Goal: Information Seeking & Learning: Learn about a topic

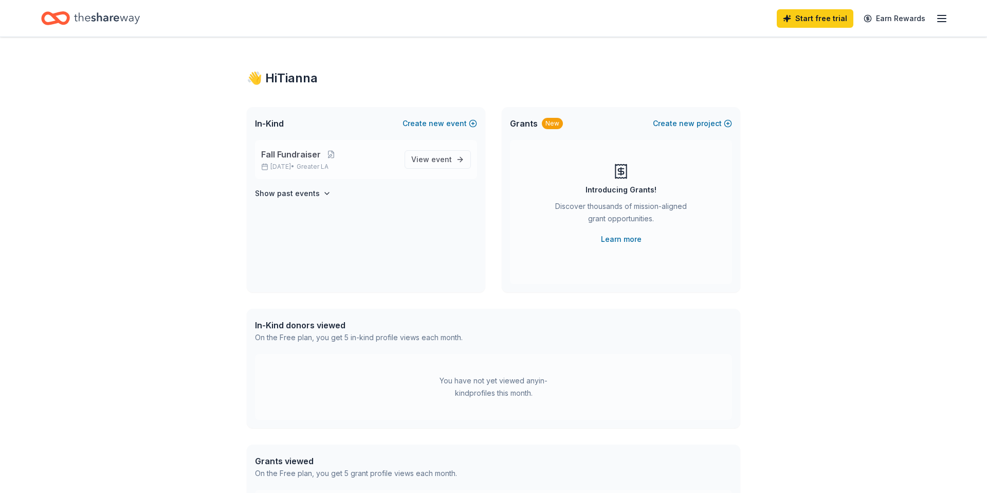
click at [361, 158] on p "Fall Fundraiser" at bounding box center [328, 154] width 135 height 12
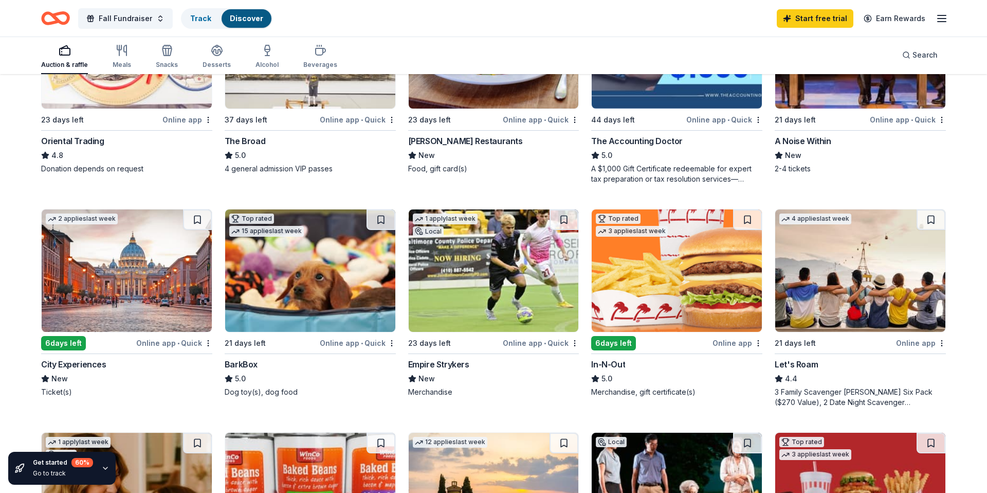
scroll to position [427, 0]
click at [673, 263] on img at bounding box center [677, 270] width 170 height 122
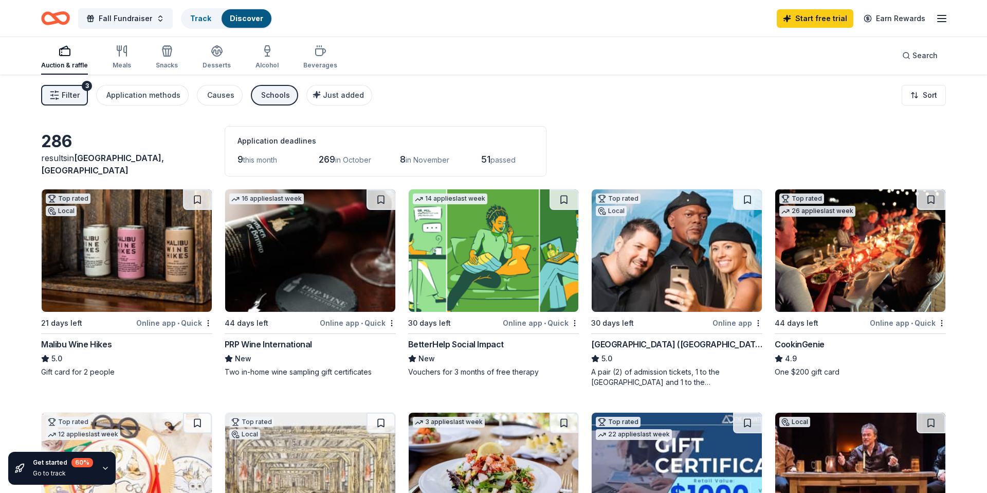
scroll to position [1, 0]
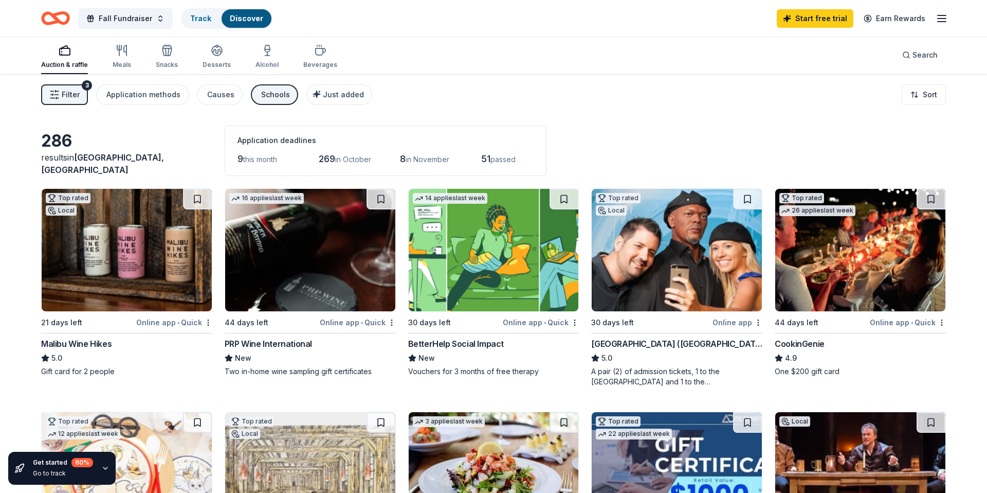
click at [78, 95] on span "Filter" at bounding box center [71, 94] width 18 height 12
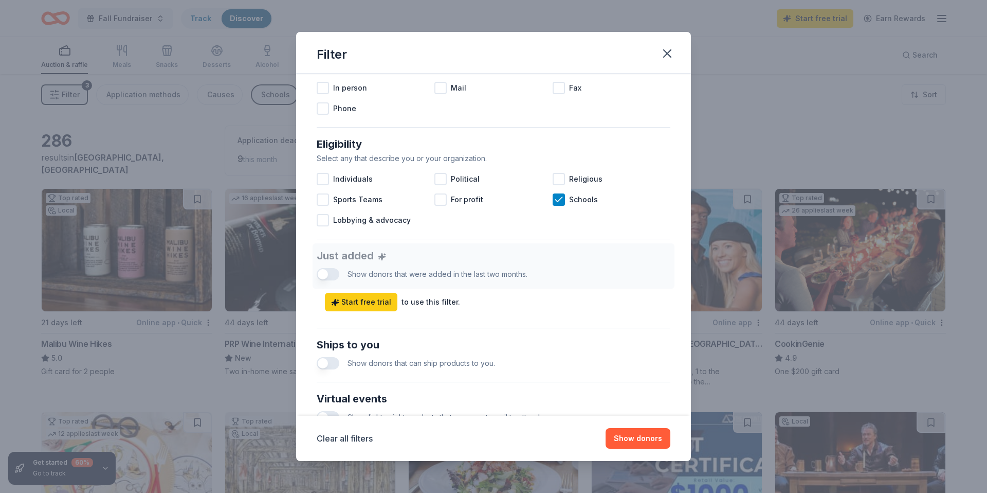
scroll to position [240, 0]
click at [335, 200] on span "Sports Teams" at bounding box center [357, 198] width 49 height 12
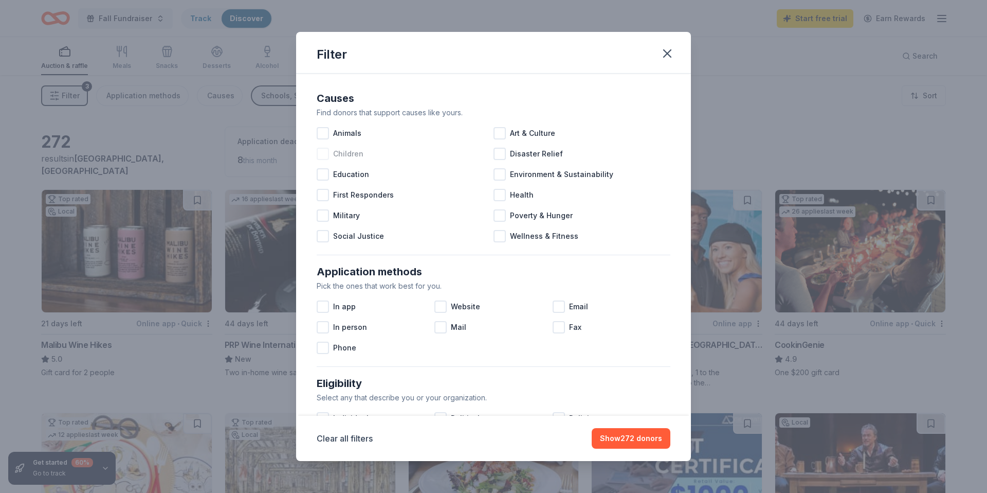
click at [325, 155] on div at bounding box center [323, 154] width 12 height 12
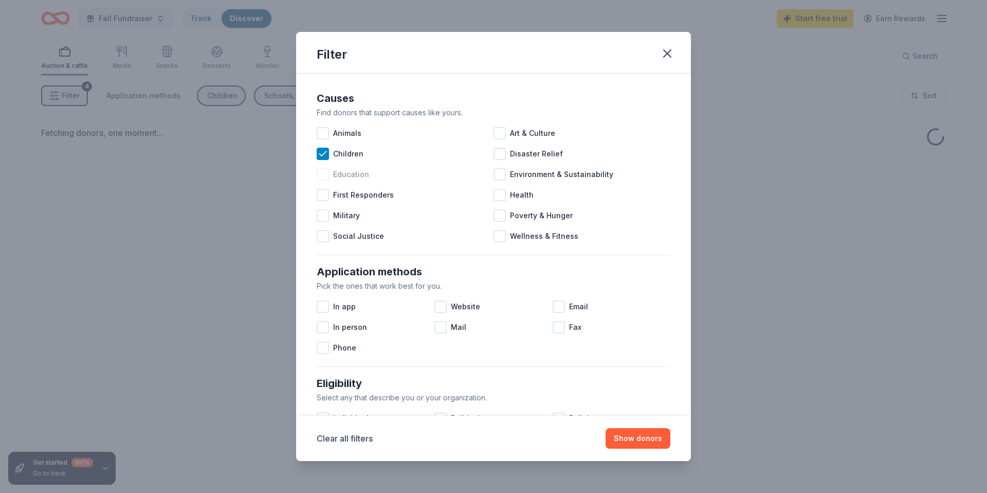
click at [326, 175] on div at bounding box center [323, 174] width 12 height 12
click at [505, 138] on div at bounding box center [500, 133] width 12 height 12
click at [505, 177] on div at bounding box center [500, 174] width 12 height 12
click at [509, 197] on div "Health" at bounding box center [582, 195] width 177 height 21
click at [500, 215] on div at bounding box center [500, 215] width 12 height 12
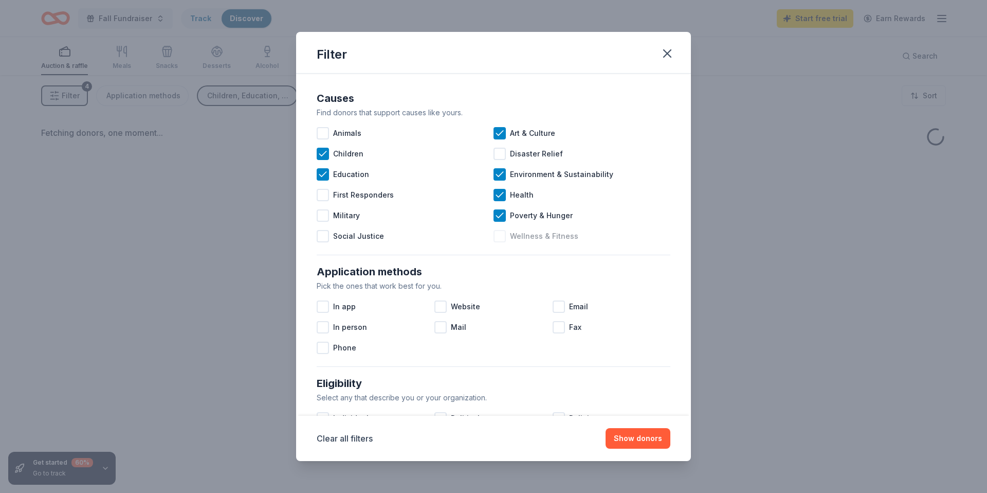
click at [500, 235] on div at bounding box center [500, 236] width 12 height 12
click at [329, 241] on div at bounding box center [323, 236] width 12 height 12
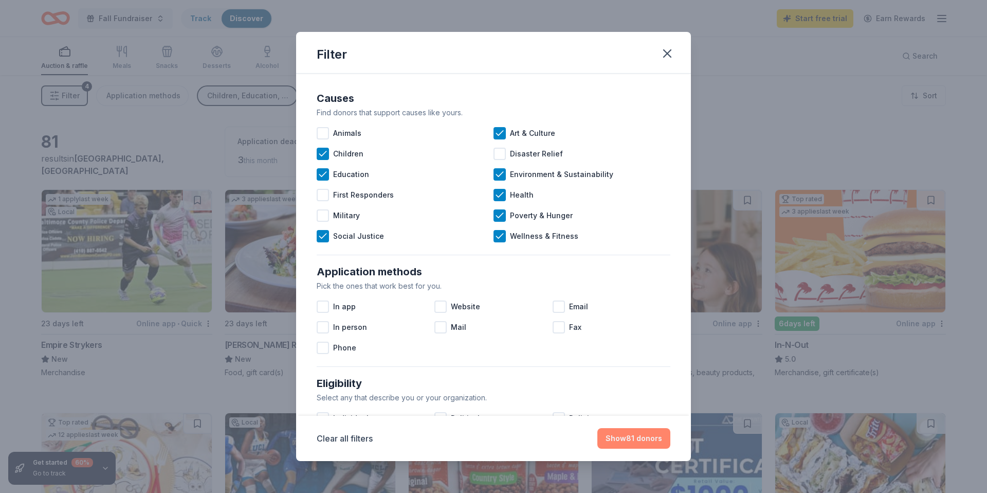
click at [637, 433] on button "Show 81 donors" at bounding box center [633, 438] width 73 height 21
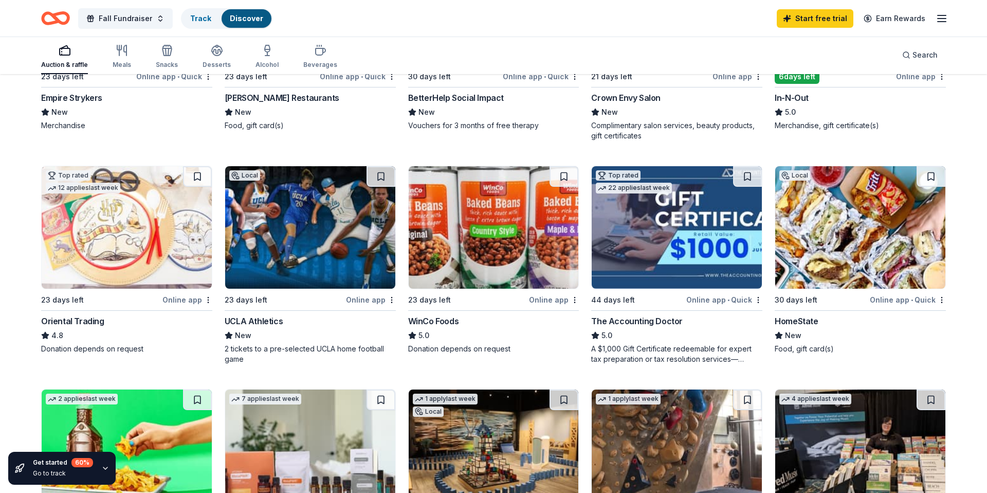
scroll to position [253, 0]
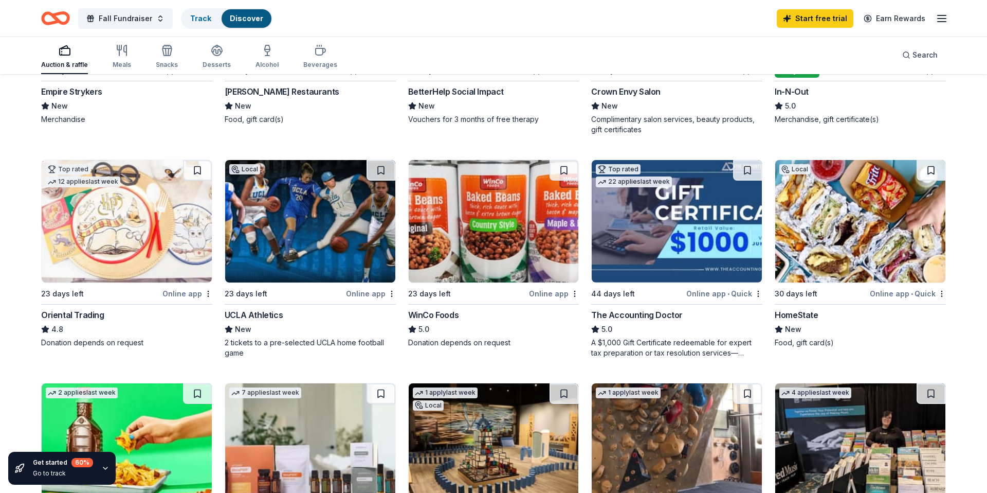
click at [322, 222] on img at bounding box center [310, 221] width 170 height 122
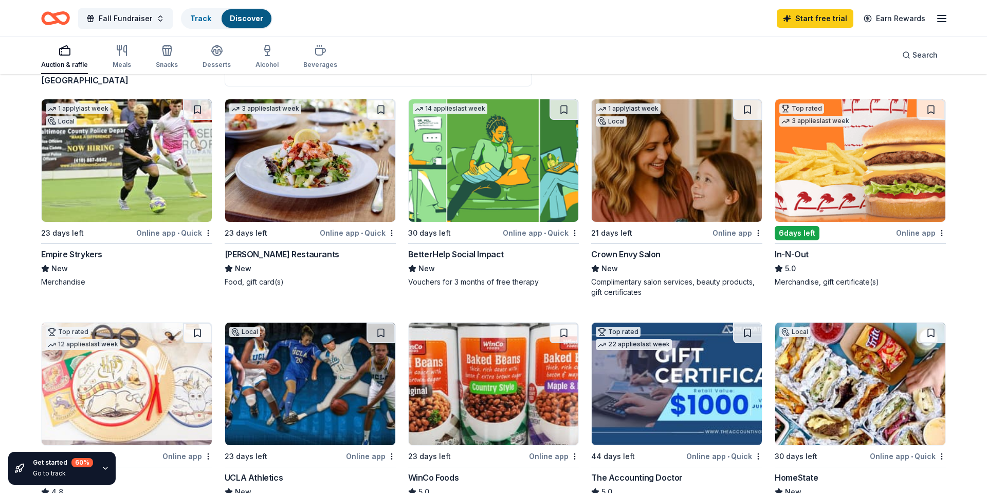
scroll to position [0, 0]
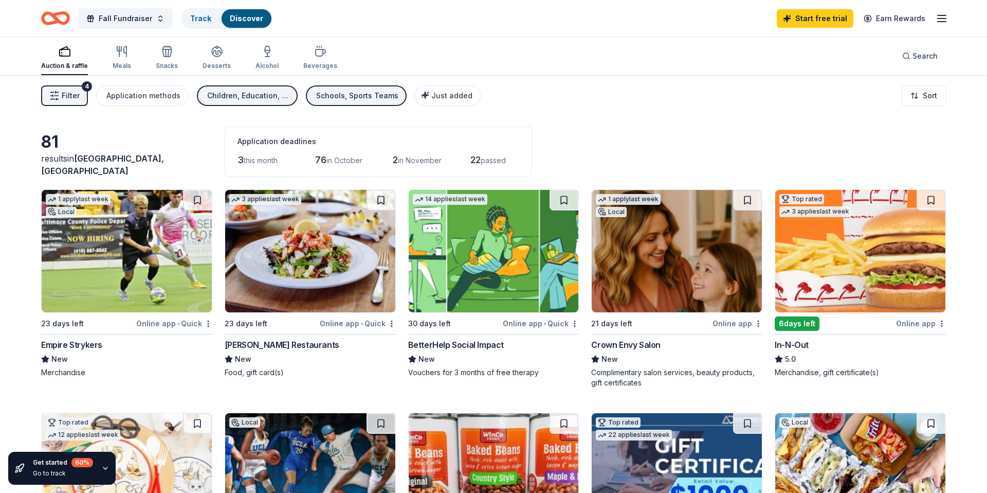
click at [56, 98] on line "button" at bounding box center [56, 99] width 0 height 2
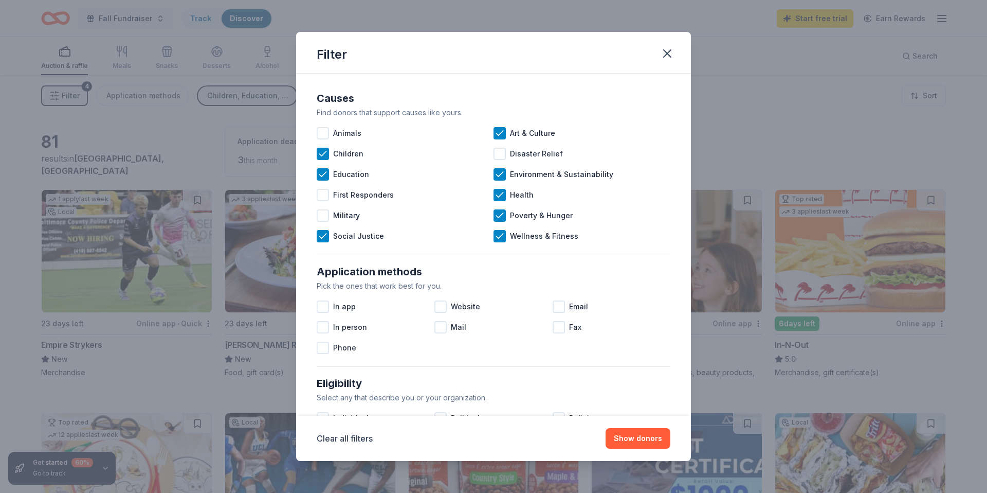
click at [56, 98] on div "Filter Causes Find donors that support causes like yours. Animals Art & Culture…" at bounding box center [493, 246] width 987 height 493
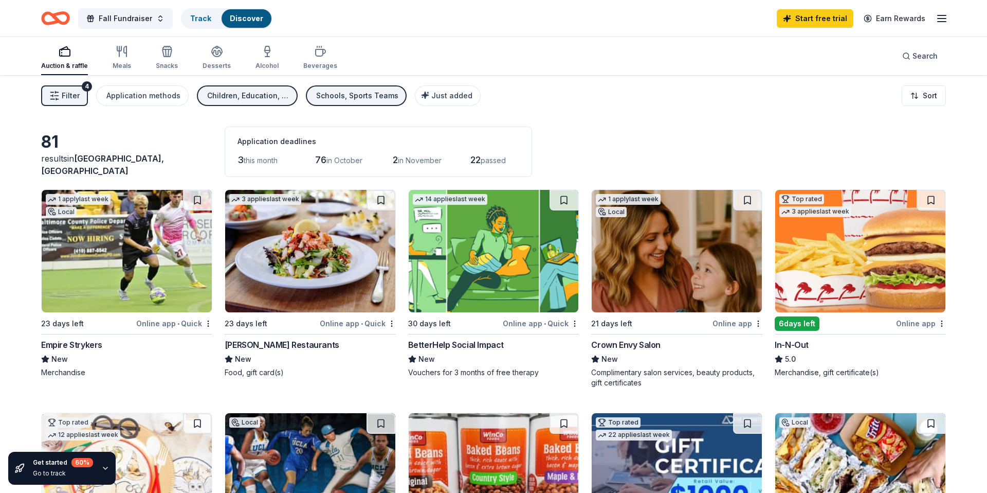
click at [69, 66] on div "Auction & raffle" at bounding box center [64, 66] width 47 height 8
click at [107, 54] on div "Auction & raffle Meals Snacks Desserts Alcohol Beverages" at bounding box center [189, 58] width 296 height 34
click at [120, 55] on icon "button" at bounding box center [122, 51] width 12 height 12
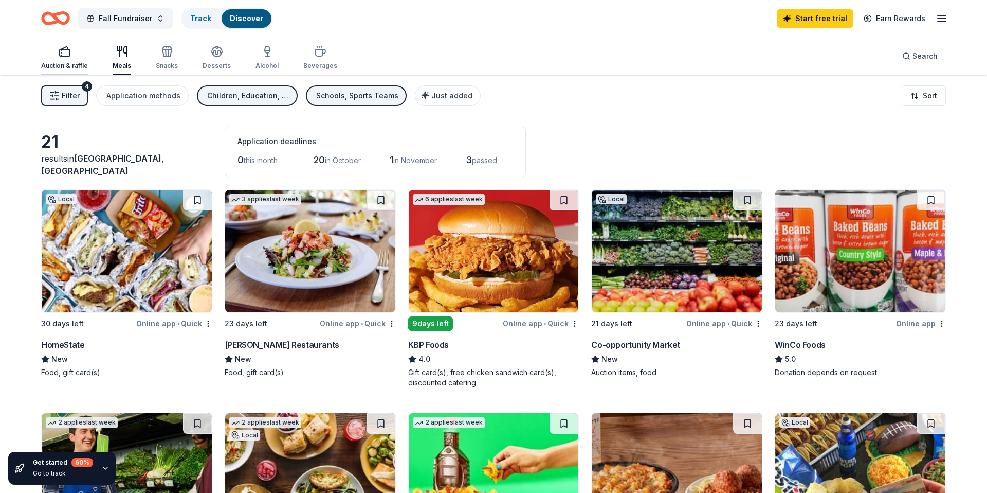
click at [69, 54] on rect "button" at bounding box center [65, 52] width 10 height 7
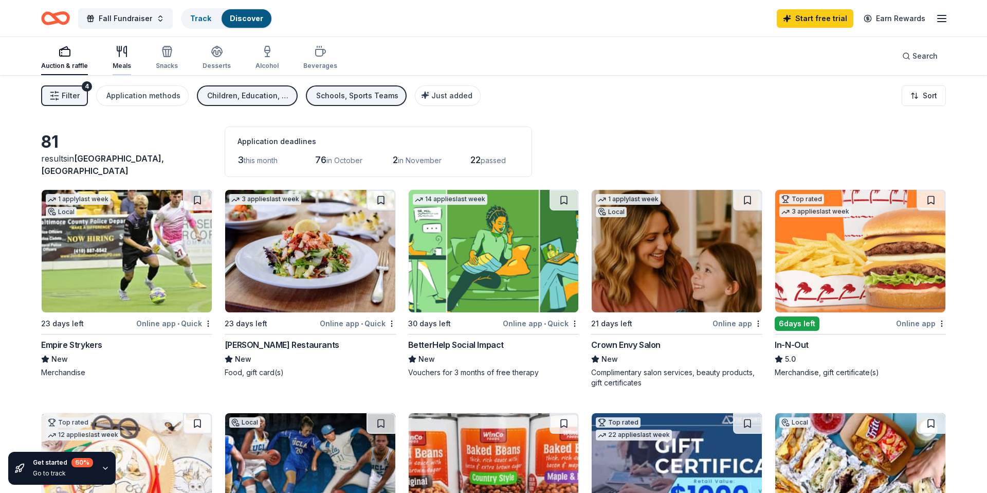
click at [117, 55] on icon "button" at bounding box center [122, 51] width 12 height 12
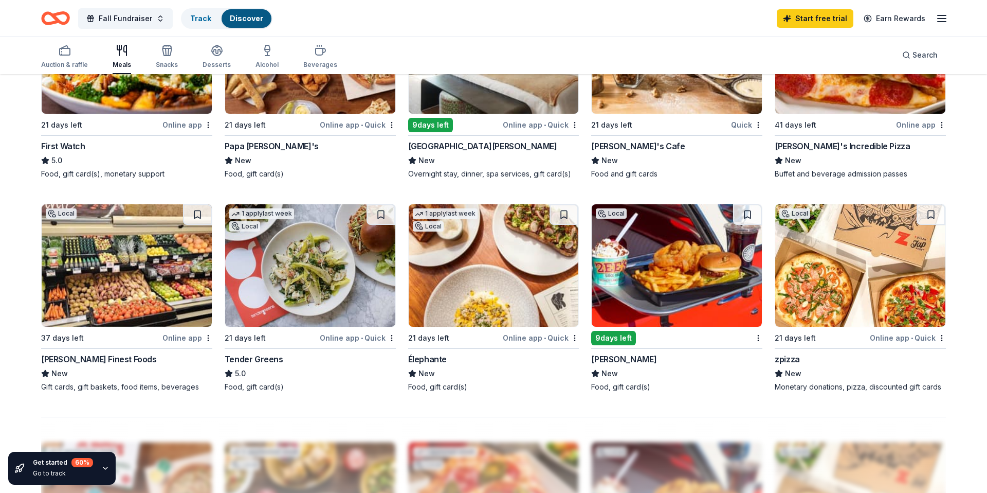
scroll to position [645, 0]
click at [317, 264] on img at bounding box center [310, 265] width 170 height 122
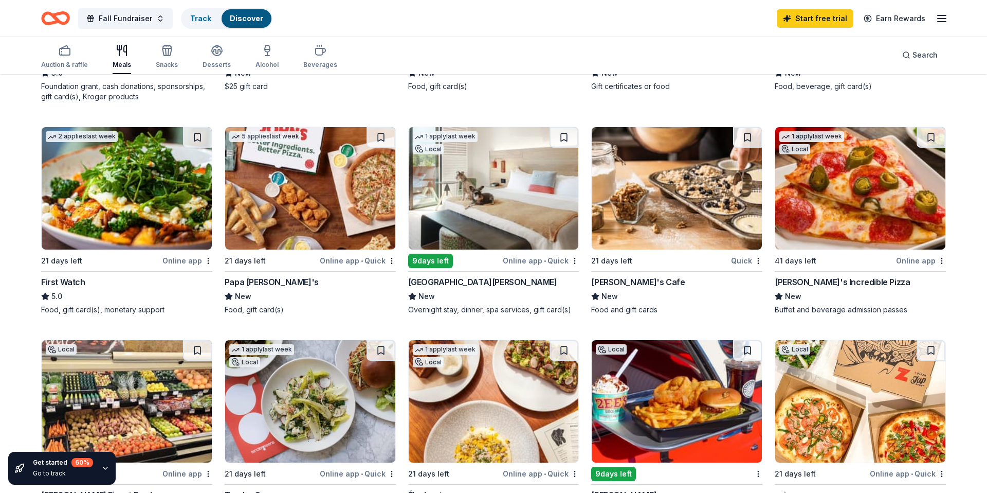
scroll to position [503, 0]
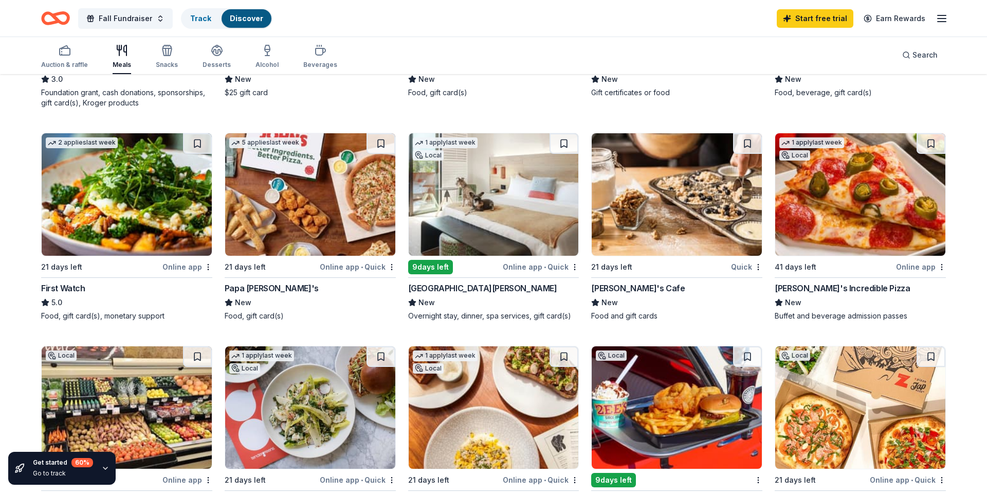
click at [350, 186] on img at bounding box center [310, 194] width 170 height 122
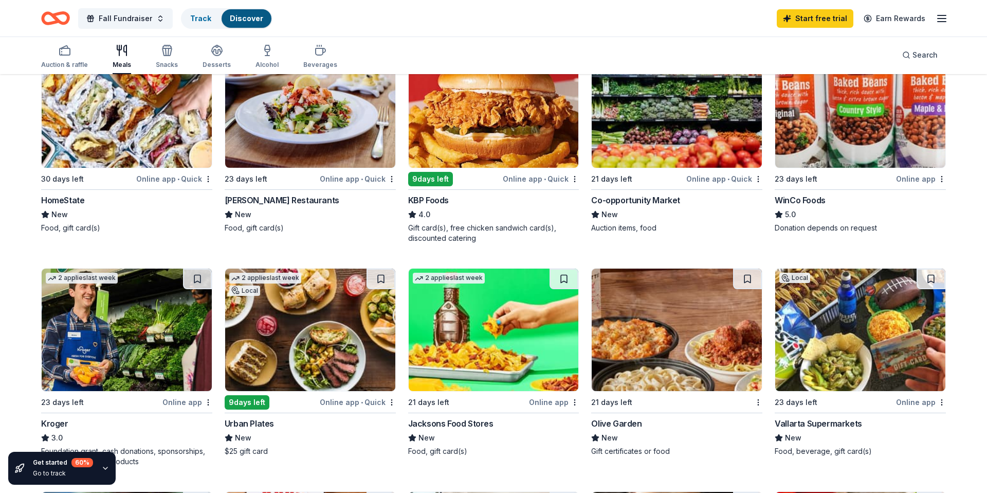
scroll to position [147, 0]
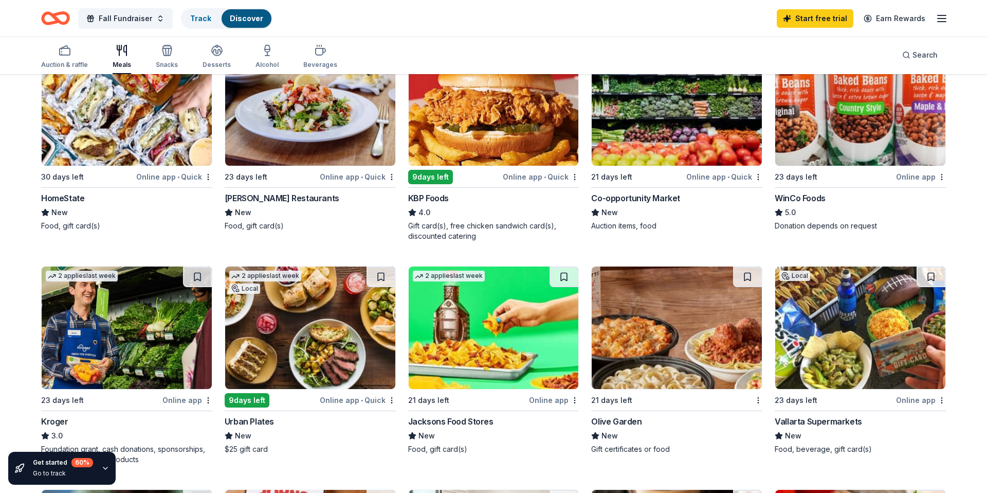
click at [663, 353] on img at bounding box center [677, 327] width 170 height 122
click at [692, 332] on img at bounding box center [677, 327] width 170 height 122
click at [675, 294] on img at bounding box center [677, 327] width 170 height 122
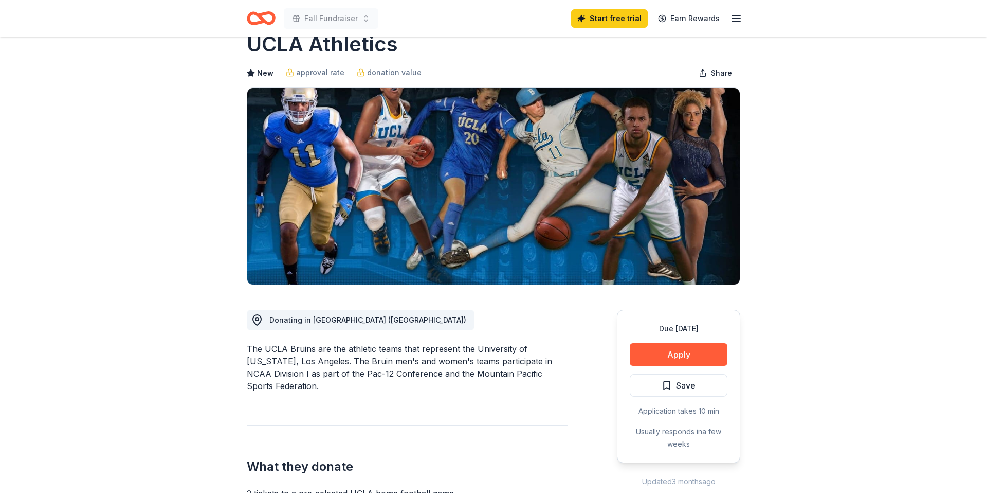
scroll to position [26, 0]
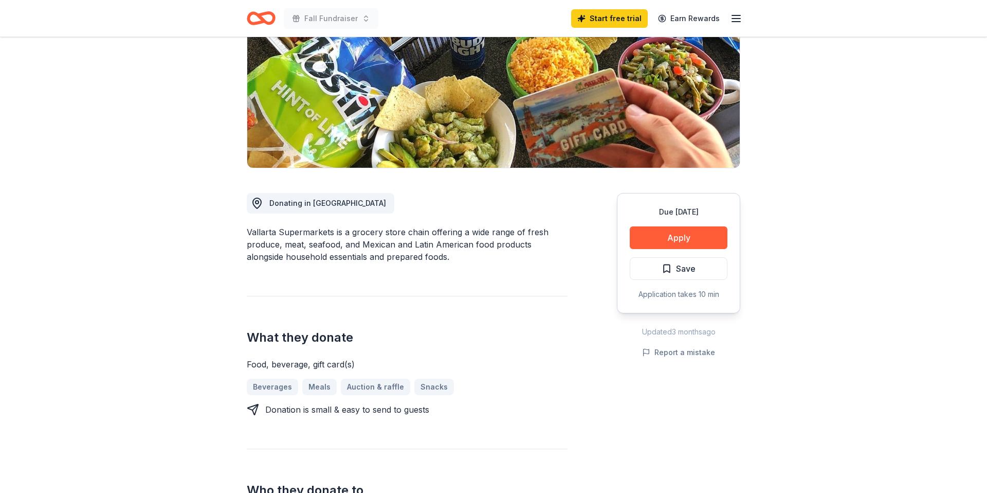
scroll to position [146, 0]
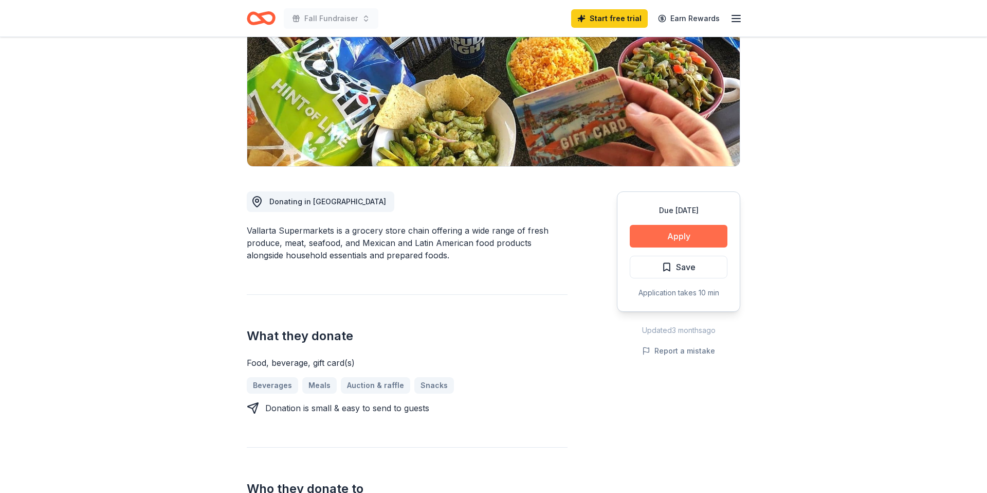
click at [700, 236] on button "Apply" at bounding box center [679, 236] width 98 height 23
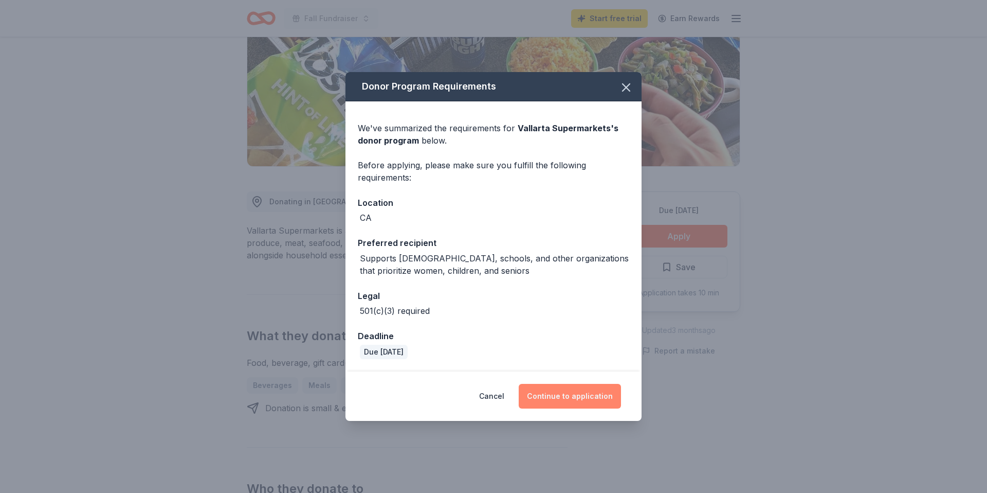
click at [565, 400] on button "Continue to application" at bounding box center [570, 396] width 102 height 25
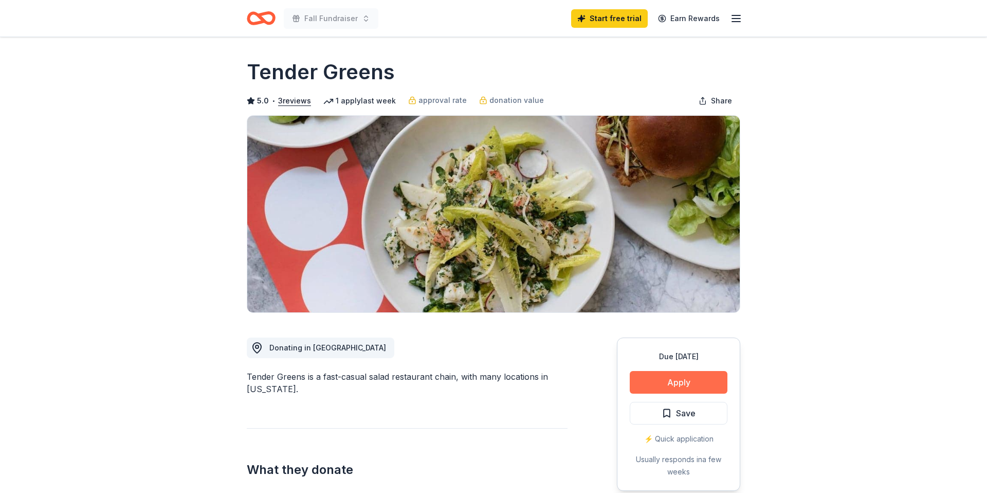
click at [673, 375] on button "Apply" at bounding box center [679, 382] width 98 height 23
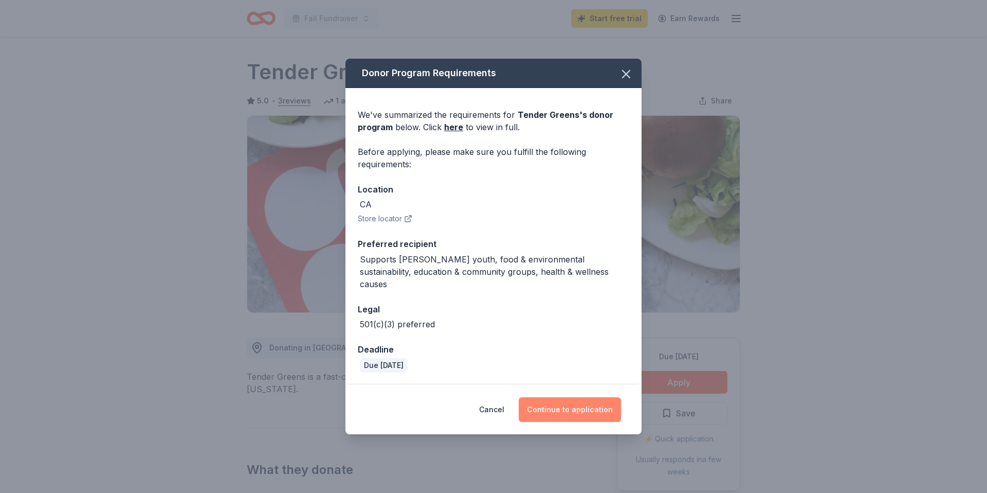
click at [559, 404] on button "Continue to application" at bounding box center [570, 409] width 102 height 25
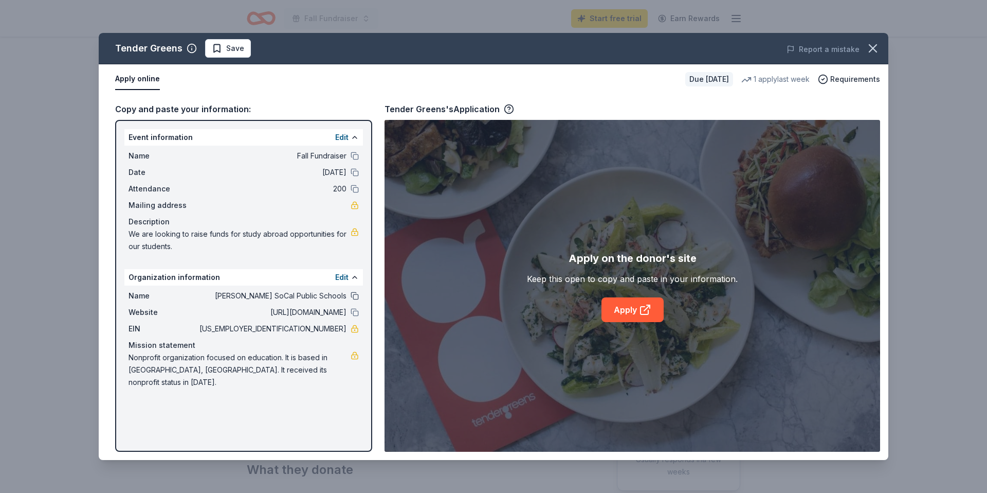
click at [355, 295] on button at bounding box center [355, 296] width 8 height 8
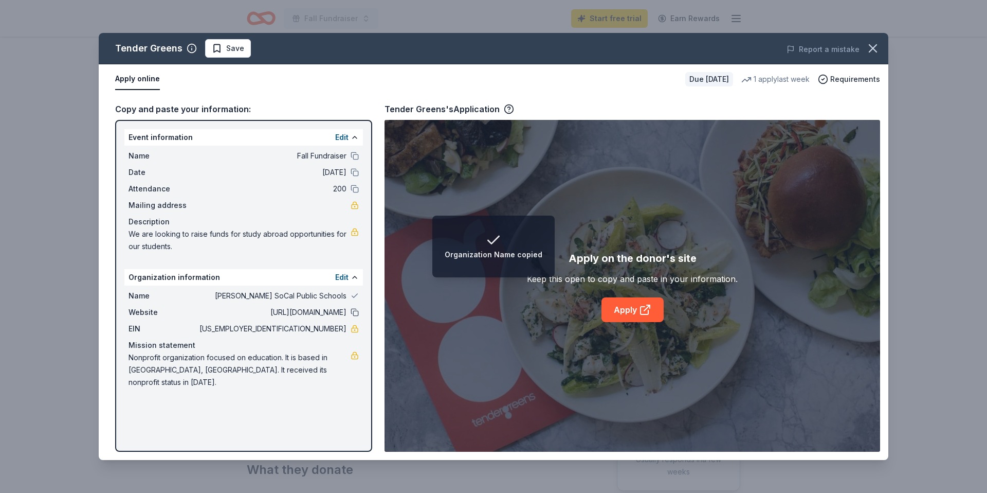
click at [357, 313] on button at bounding box center [355, 312] width 8 height 8
click at [354, 190] on button at bounding box center [355, 189] width 8 height 8
click at [354, 170] on button at bounding box center [355, 172] width 8 height 8
click at [354, 155] on button at bounding box center [355, 156] width 8 height 8
click at [645, 311] on icon at bounding box center [645, 309] width 12 height 12
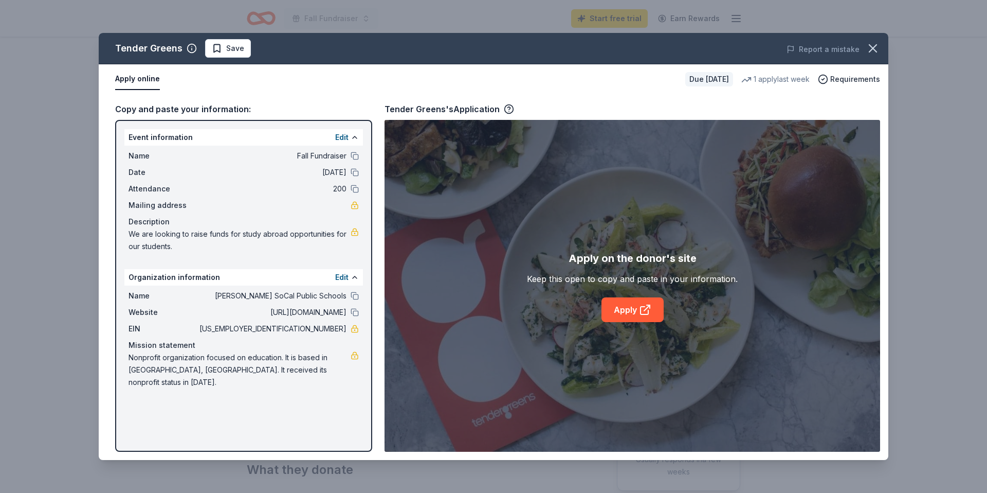
click at [135, 81] on button "Apply online" at bounding box center [137, 79] width 45 height 22
click at [135, 79] on button "Apply online" at bounding box center [137, 79] width 45 height 22
click at [644, 308] on icon at bounding box center [645, 309] width 12 height 12
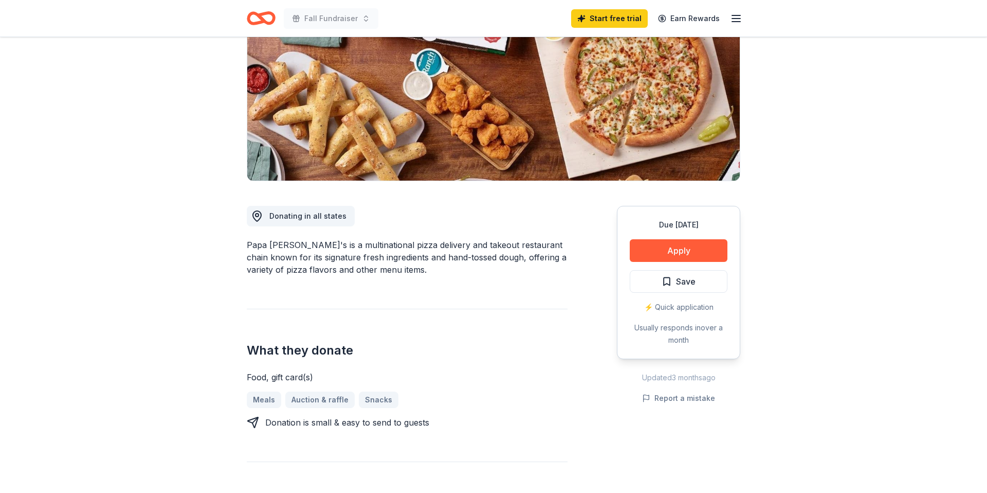
scroll to position [126, 0]
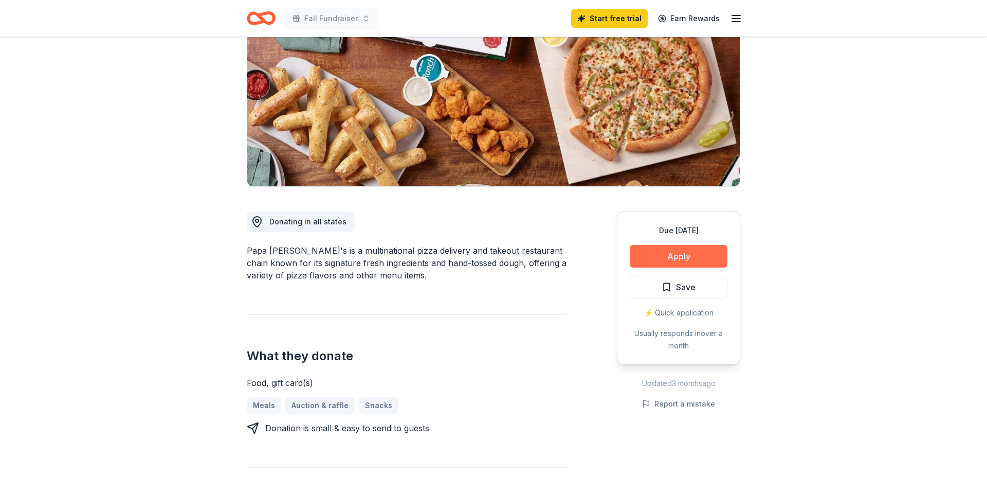
click at [688, 252] on button "Apply" at bounding box center [679, 256] width 98 height 23
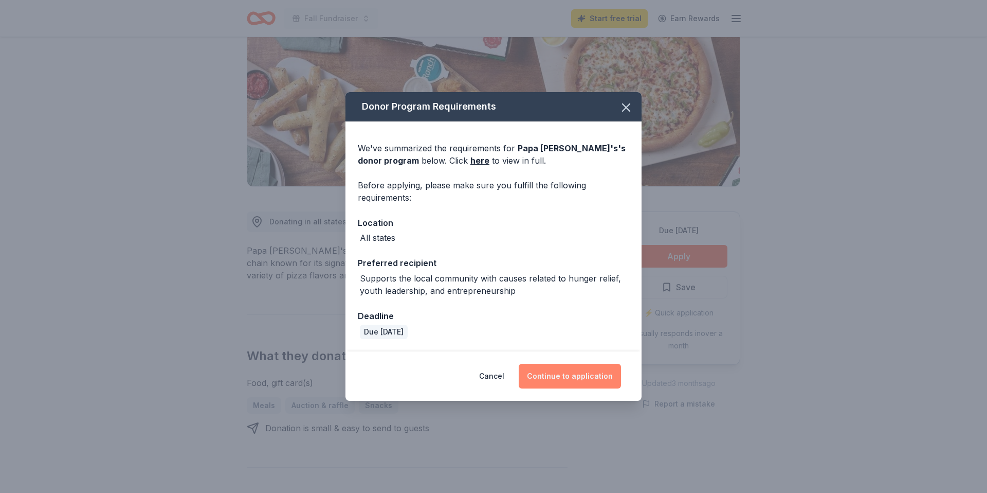
click at [555, 376] on button "Continue to application" at bounding box center [570, 376] width 102 height 25
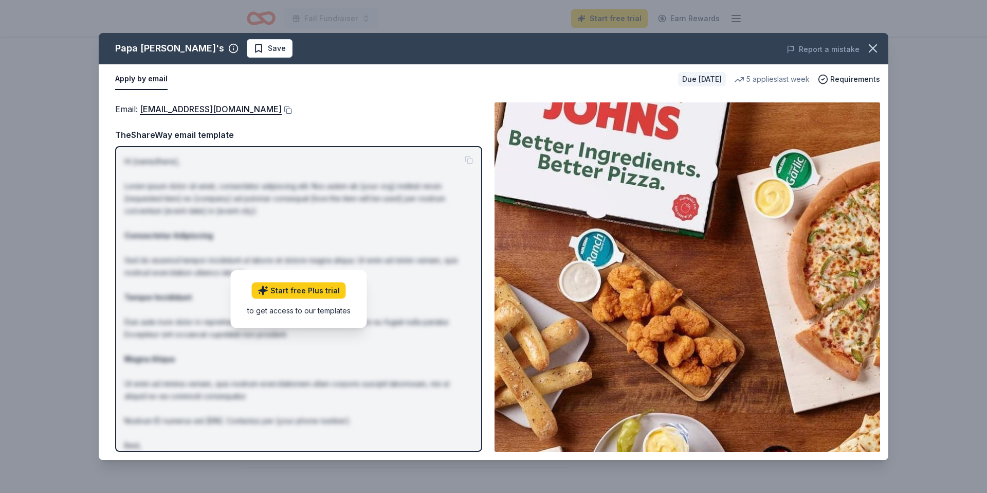
click at [208, 212] on p "Hi [name/there], Lorem ipsum dolor sit amet, consectetur adipiscing elit. Nos a…" at bounding box center [298, 309] width 349 height 309
drag, startPoint x: 251, startPoint y: 111, endPoint x: 136, endPoint y: 113, distance: 115.7
click at [136, 113] on div "Email : foundation@papajohns.com" at bounding box center [298, 108] width 367 height 13
click at [874, 48] on icon "button" at bounding box center [873, 48] width 7 height 7
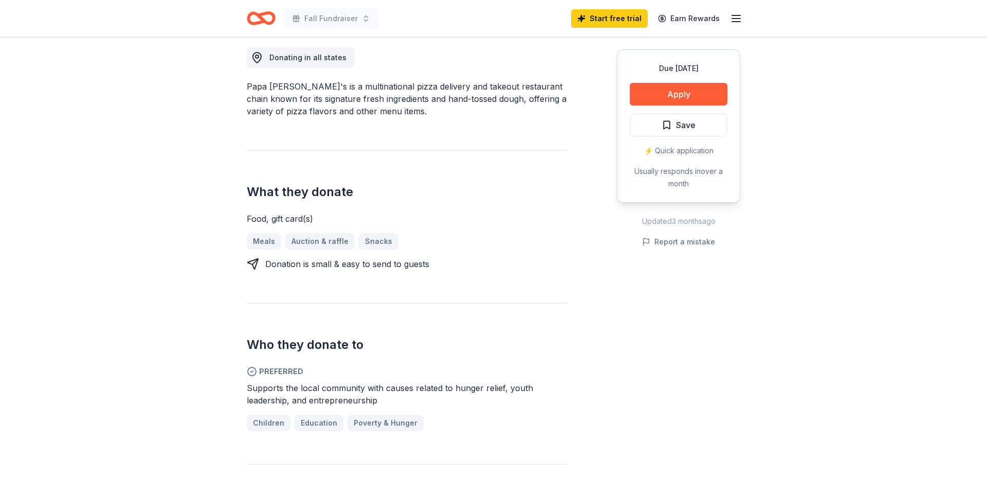
scroll to position [304, 0]
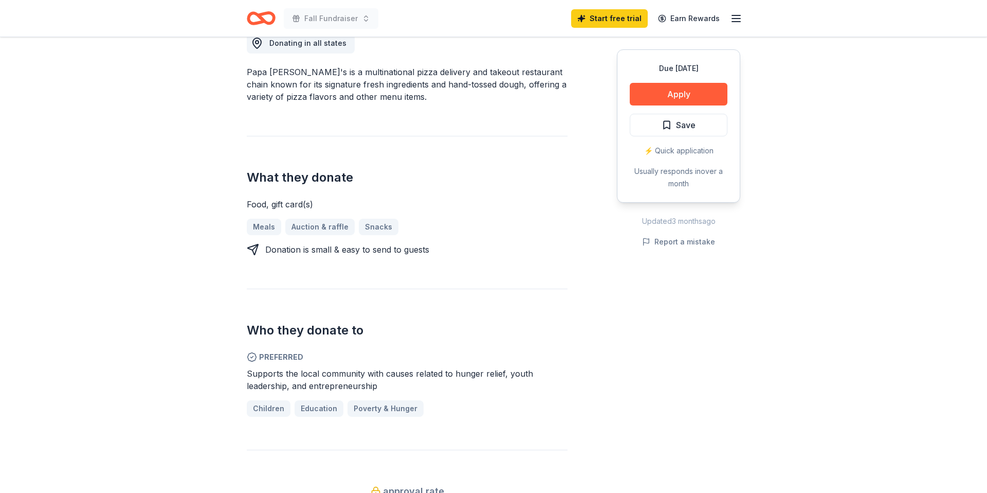
drag, startPoint x: 376, startPoint y: 384, endPoint x: 209, endPoint y: 231, distance: 226.4
click at [209, 231] on div "Due in 21 days Share Papa John's New 5 applies last week approval rate Share Do…" at bounding box center [493, 438] width 987 height 1411
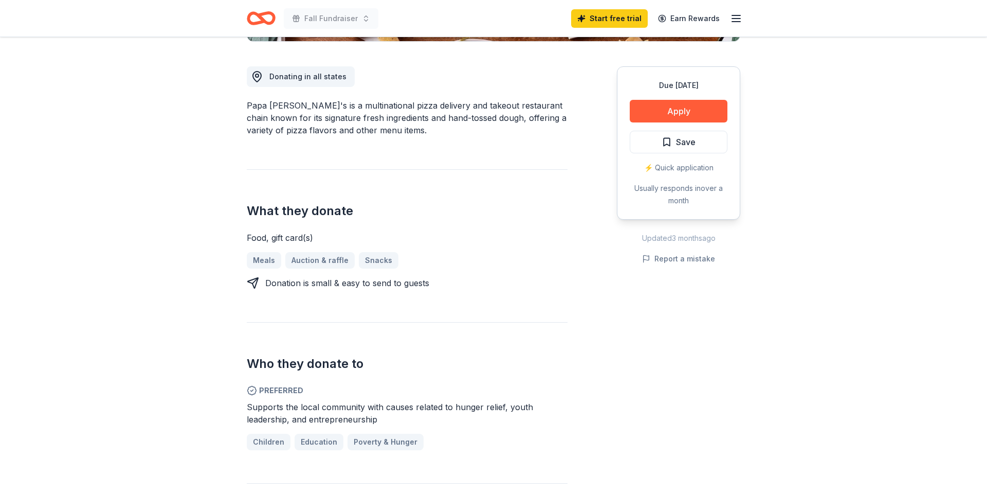
scroll to position [330, 0]
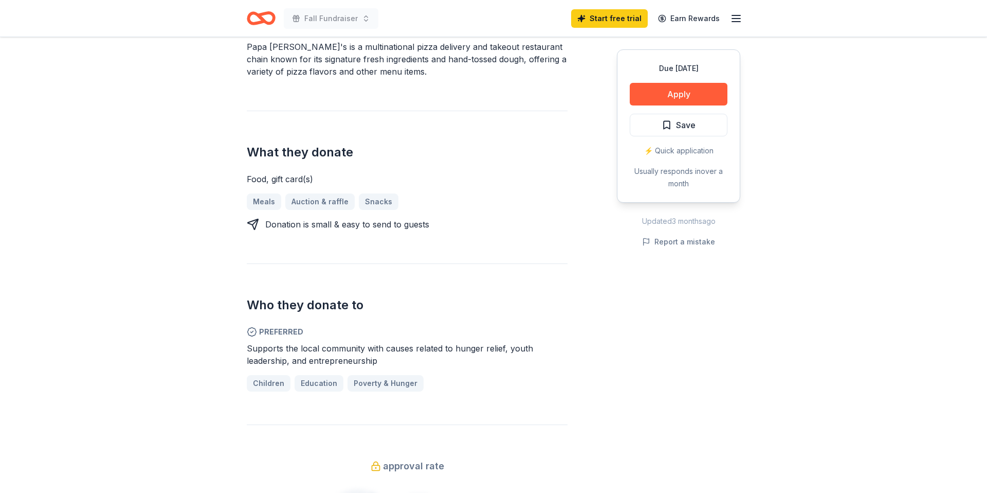
drag, startPoint x: 383, startPoint y: 363, endPoint x: 267, endPoint y: 355, distance: 115.5
click at [267, 355] on div "Supports the local community with causes related to hunger relief, youth leader…" at bounding box center [407, 354] width 321 height 25
click at [267, 355] on span "Supports the local community with causes related to hunger relief, youth leader…" at bounding box center [390, 354] width 286 height 23
drag, startPoint x: 376, startPoint y: 356, endPoint x: 300, endPoint y: 354, distance: 76.6
click at [300, 354] on div "Supports the local community with causes related to hunger relief, youth leader…" at bounding box center [407, 354] width 321 height 25
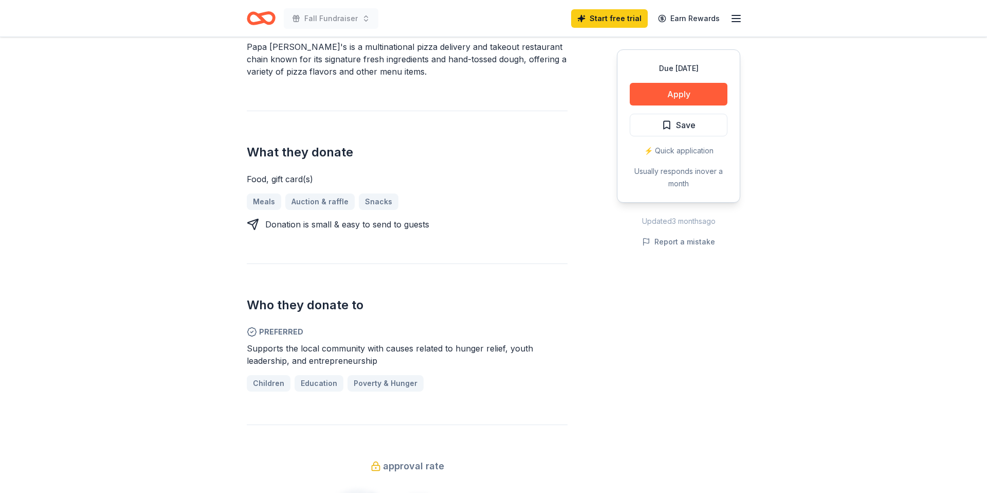
drag, startPoint x: 296, startPoint y: 354, endPoint x: 390, endPoint y: 343, distance: 94.8
click at [390, 343] on div "Supports the local community with causes related to hunger relief, youth leader…" at bounding box center [407, 354] width 321 height 25
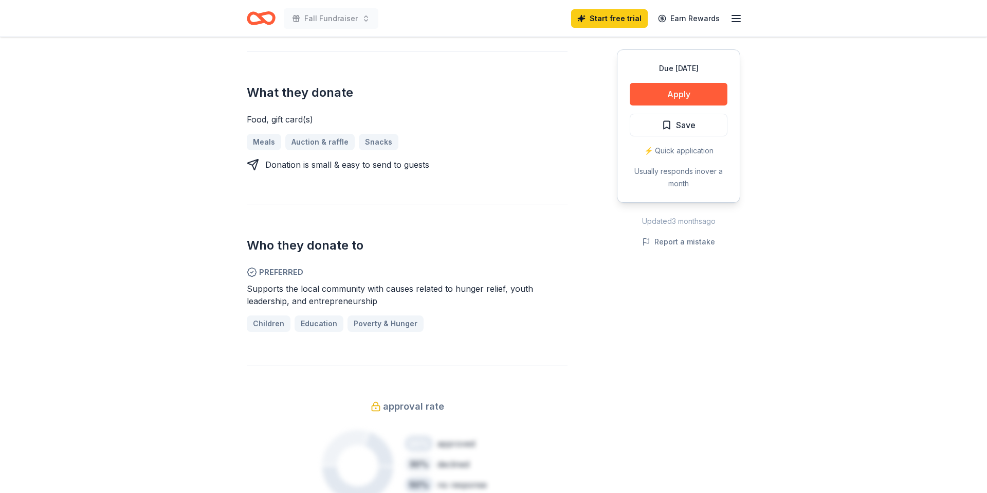
scroll to position [401, 0]
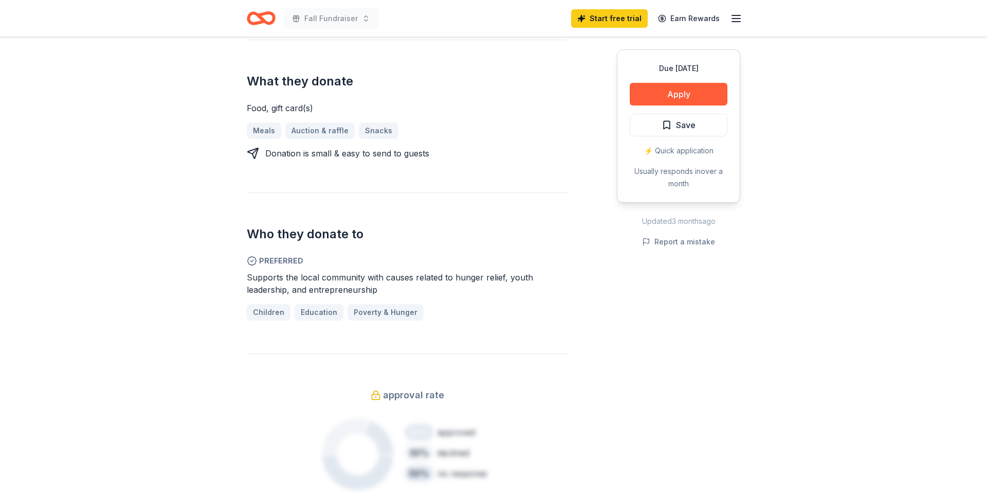
drag, startPoint x: 424, startPoint y: 275, endPoint x: 364, endPoint y: 276, distance: 60.2
click at [364, 276] on span "Supports the local community with causes related to hunger relief, youth leader…" at bounding box center [390, 283] width 286 height 23
drag, startPoint x: 351, startPoint y: 139, endPoint x: 396, endPoint y: 168, distance: 53.6
click at [396, 168] on div "Donating in all states Papa John's is a multinational pizza delivery and takeou…" at bounding box center [407, 232] width 321 height 640
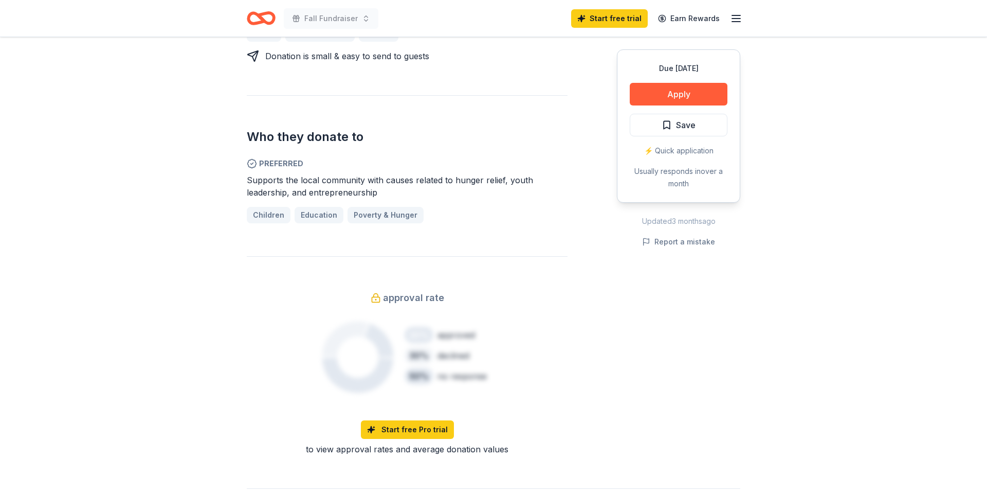
scroll to position [502, 0]
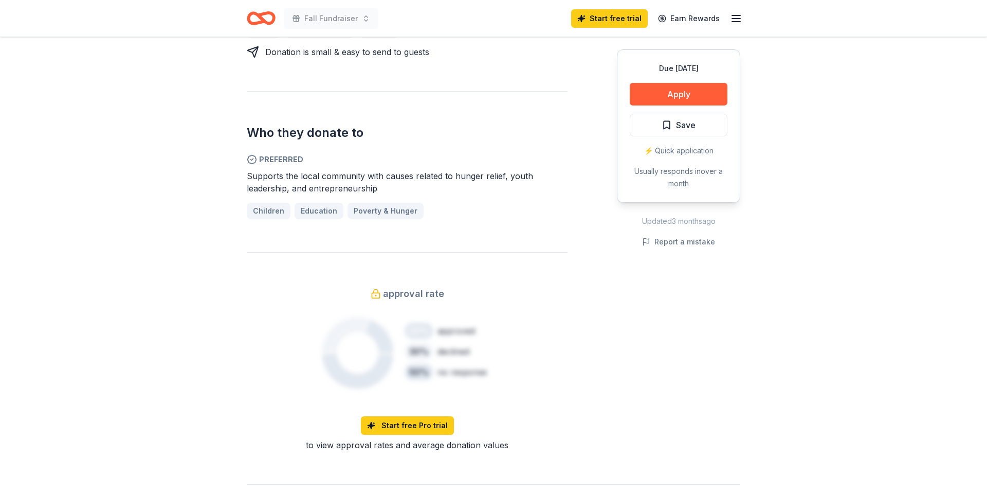
drag, startPoint x: 414, startPoint y: 173, endPoint x: 329, endPoint y: 171, distance: 85.9
click at [329, 171] on span "Supports the local community with causes related to hunger relief, youth leader…" at bounding box center [390, 182] width 286 height 23
drag, startPoint x: 329, startPoint y: 171, endPoint x: 416, endPoint y: 175, distance: 87.5
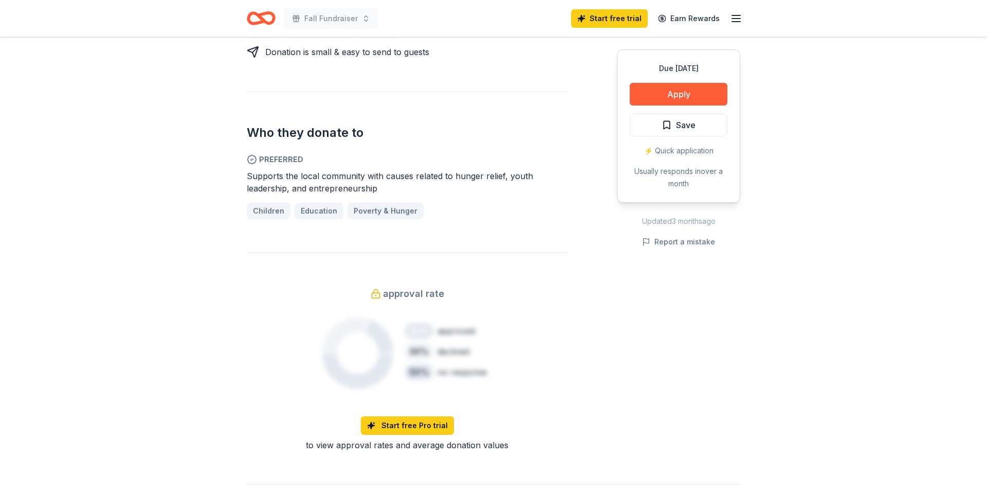
click at [416, 175] on span "Supports the local community with causes related to hunger relief, youth leader…" at bounding box center [390, 182] width 286 height 23
drag, startPoint x: 353, startPoint y: 182, endPoint x: 424, endPoint y: 178, distance: 71.0
click at [424, 178] on div "Supports the local community with causes related to hunger relief, youth leader…" at bounding box center [407, 182] width 321 height 25
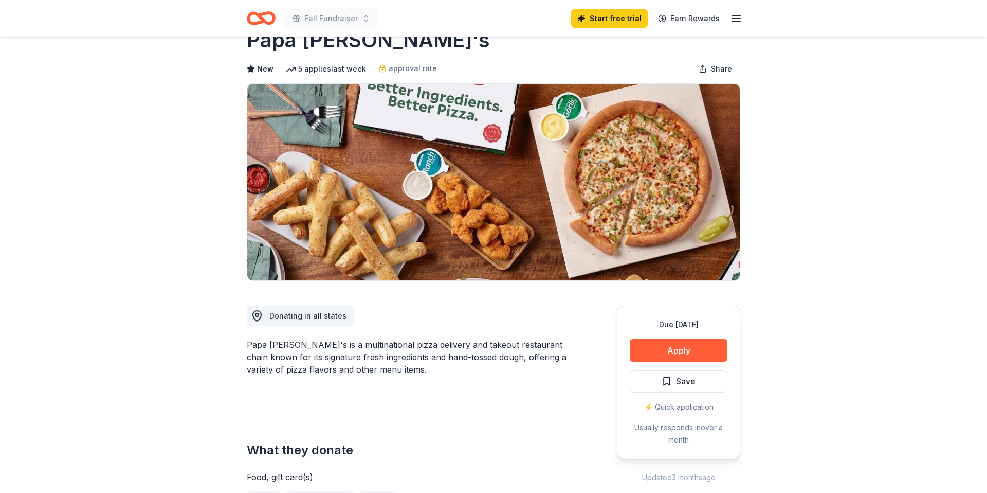
scroll to position [0, 0]
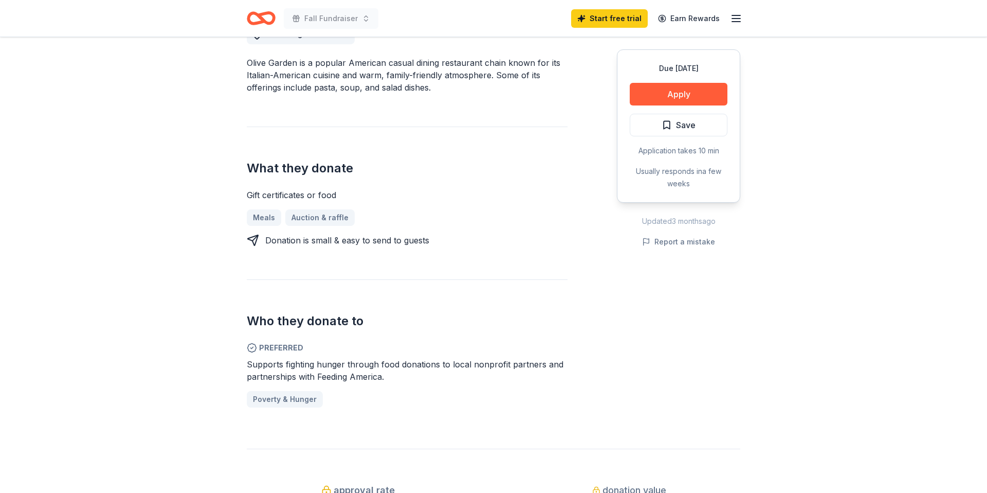
scroll to position [331, 0]
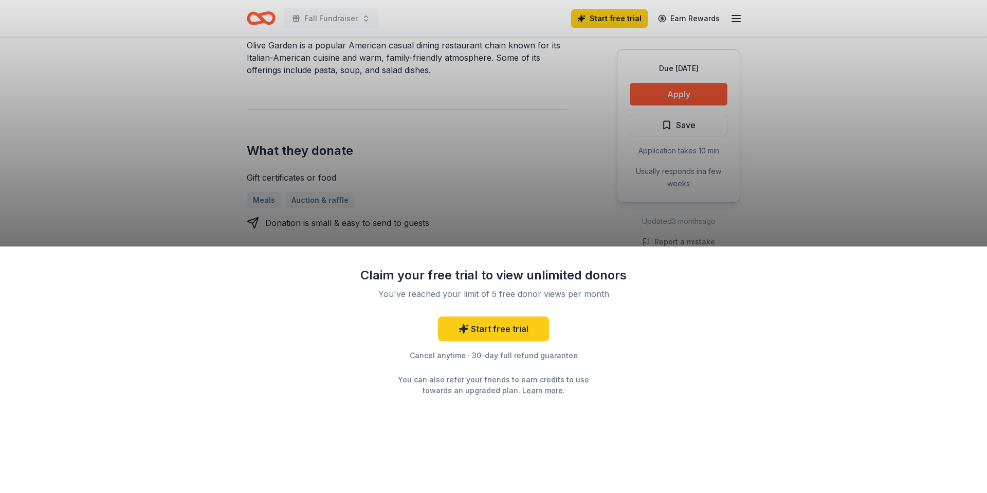
click at [663, 89] on div "Claim your free trial to view unlimited donors You've reached your limit of 5 f…" at bounding box center [493, 246] width 987 height 493
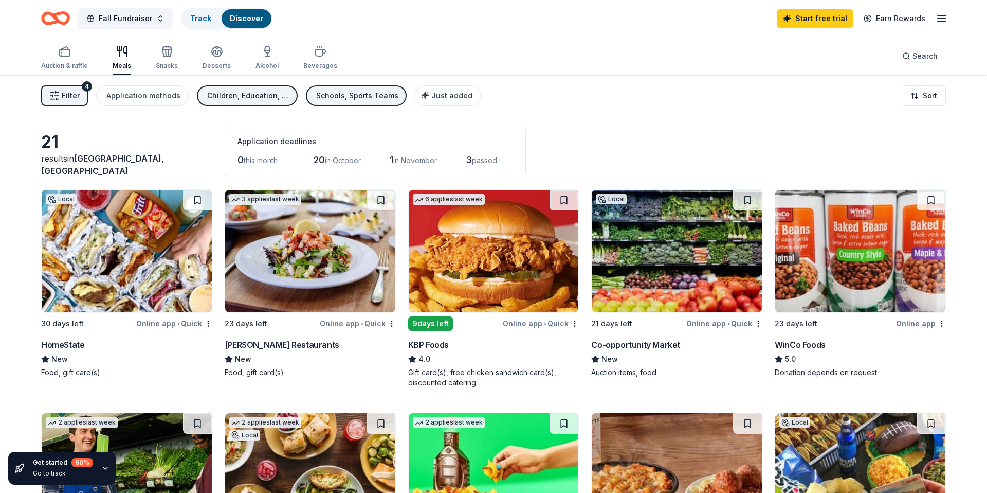
click at [514, 267] on img at bounding box center [494, 251] width 170 height 122
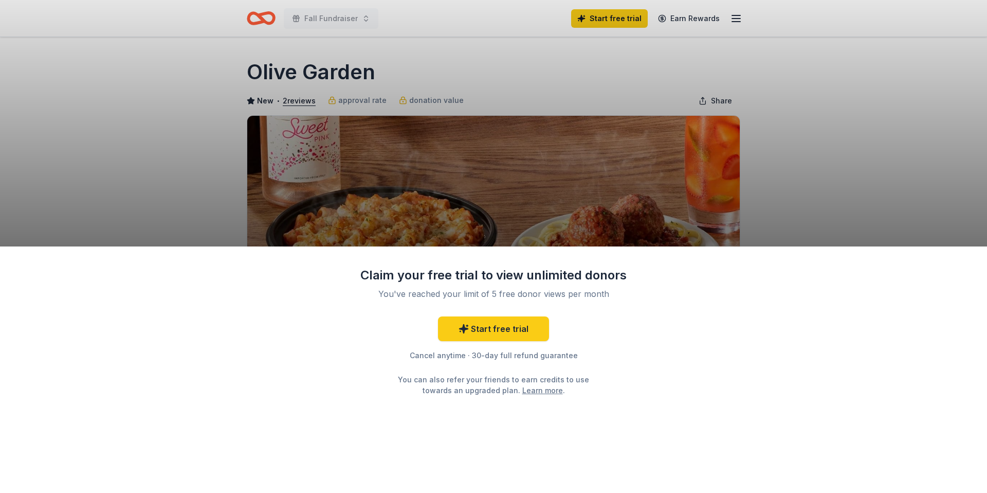
click at [683, 375] on div "Claim your free trial to view unlimited donors You've reached your limit of 5 f…" at bounding box center [493, 369] width 987 height 246
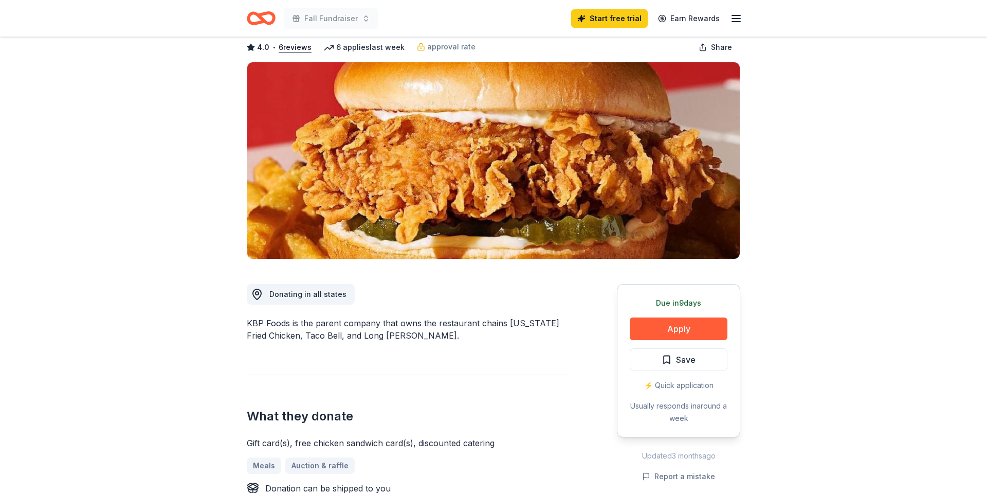
scroll to position [56, 0]
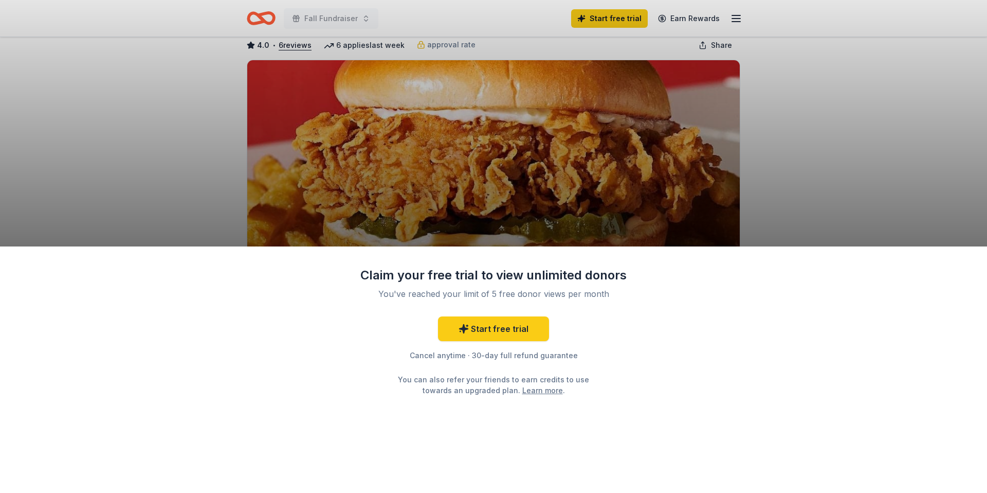
click at [678, 336] on div "Claim your free trial to view unlimited donors You've reached your limit of 5 f…" at bounding box center [493, 369] width 987 height 246
click at [555, 231] on div "Claim your free trial to view unlimited donors You've reached your limit of 5 f…" at bounding box center [493, 246] width 987 height 493
